Goal: Transaction & Acquisition: Book appointment/travel/reservation

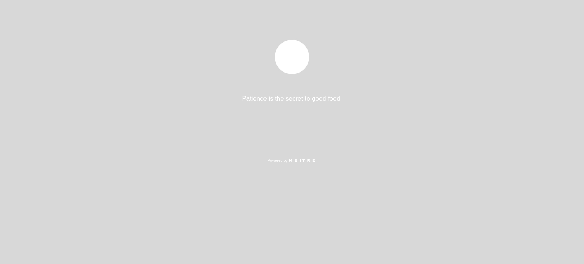
select select "es"
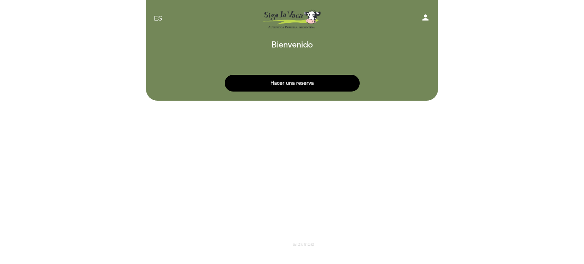
click at [304, 76] on button "Hacer una reserva" at bounding box center [292, 83] width 135 height 17
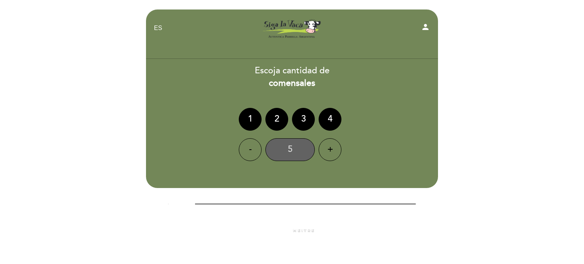
click at [290, 149] on div "5" at bounding box center [290, 149] width 49 height 23
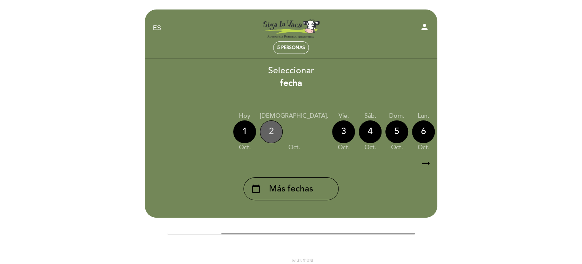
click at [269, 135] on div "2" at bounding box center [271, 132] width 23 height 23
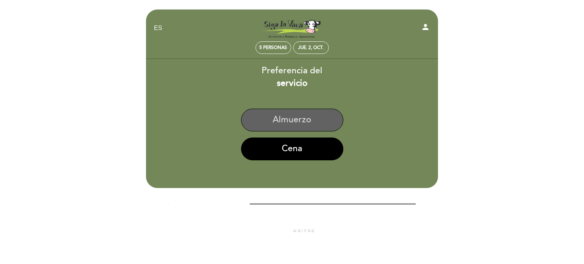
click at [285, 123] on button "Almuerzo" at bounding box center [292, 120] width 102 height 23
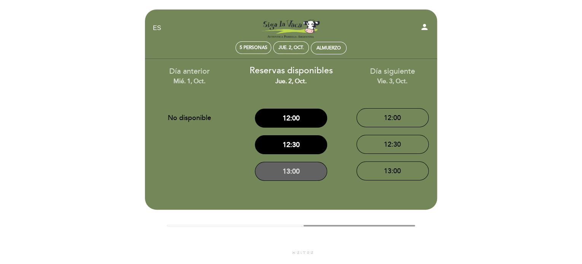
click at [283, 176] on button "13:00" at bounding box center [291, 171] width 72 height 19
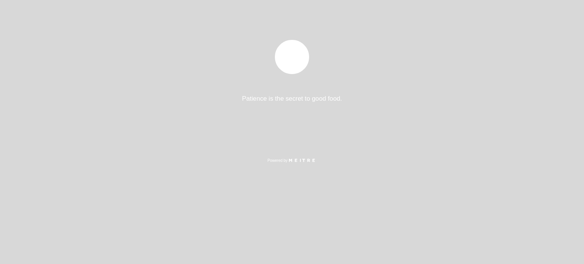
select select "es"
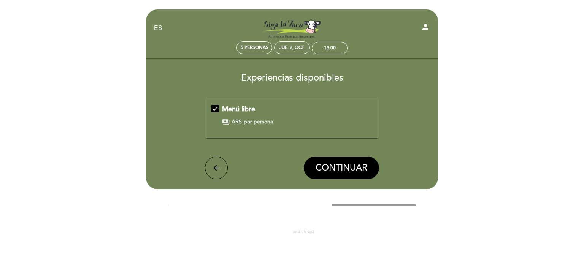
click at [238, 124] on span "ARS" at bounding box center [237, 122] width 10 height 8
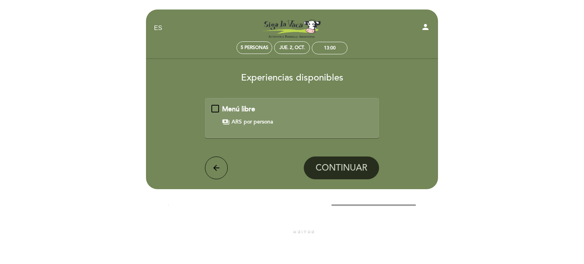
click at [238, 124] on span "ARS" at bounding box center [237, 122] width 10 height 8
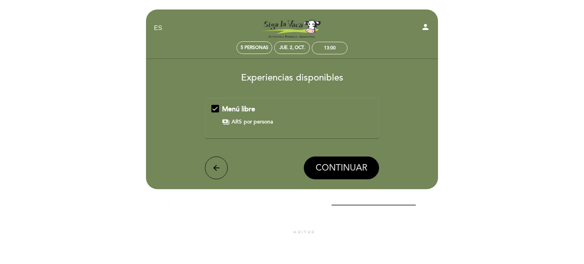
click at [323, 165] on span "CONTINUAR" at bounding box center [342, 168] width 52 height 11
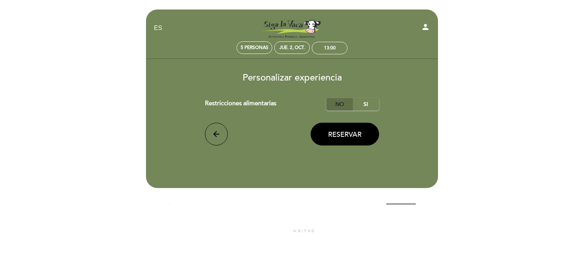
click at [339, 104] on label "No" at bounding box center [339, 104] width 27 height 13
